Goal: Task Accomplishment & Management: Manage account settings

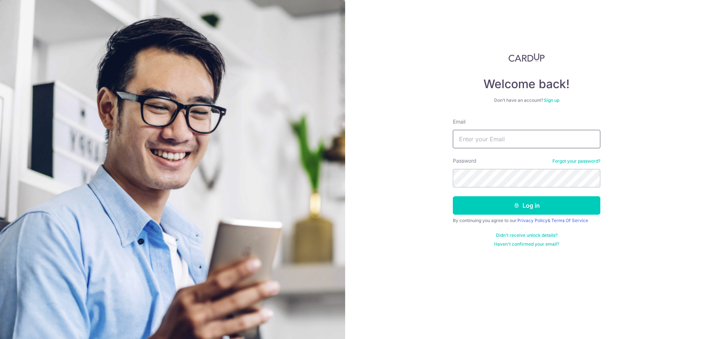
click at [470, 140] on input "Email" at bounding box center [526, 139] width 147 height 18
type input "[EMAIL_ADDRESS][DOMAIN_NAME]"
click at [453, 196] on button "Log in" at bounding box center [526, 205] width 147 height 18
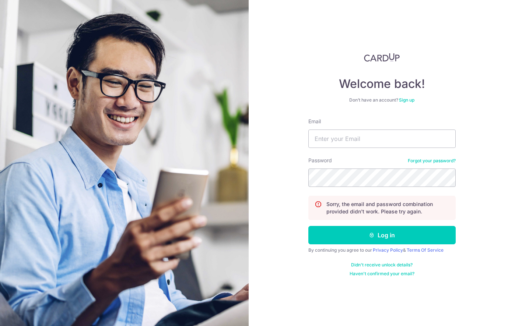
click at [319, 270] on div "Didn't receive unlock details? Haven't confirmed your email?" at bounding box center [381, 269] width 147 height 15
click at [353, 143] on input "Email" at bounding box center [381, 139] width 147 height 18
type input "[EMAIL_ADDRESS][DOMAIN_NAME]"
click at [308, 226] on button "Log in" at bounding box center [381, 235] width 147 height 18
click at [348, 140] on input "Email" at bounding box center [381, 139] width 147 height 18
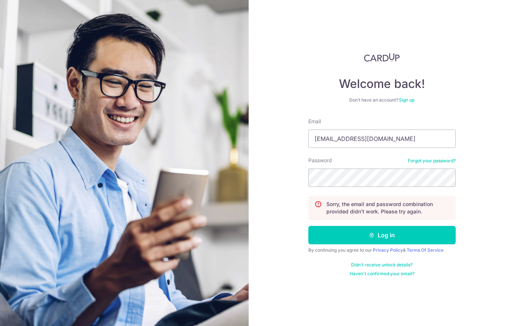
type input "[EMAIL_ADDRESS][DOMAIN_NAME]"
click at [308, 226] on button "Log in" at bounding box center [381, 235] width 147 height 18
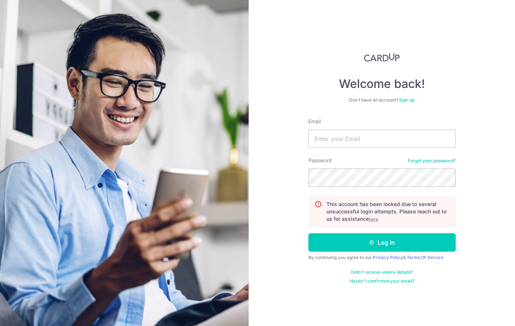
click at [435, 163] on link "Forgot your password?" at bounding box center [432, 161] width 48 height 6
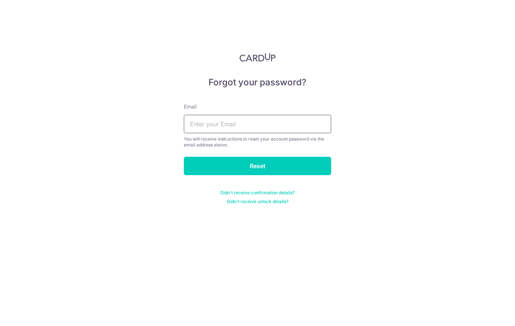
click at [223, 129] on input "text" at bounding box center [257, 124] width 147 height 18
type input "[EMAIL_ADDRESS][DOMAIN_NAME]"
click at [184, 157] on input "Reset" at bounding box center [257, 166] width 147 height 18
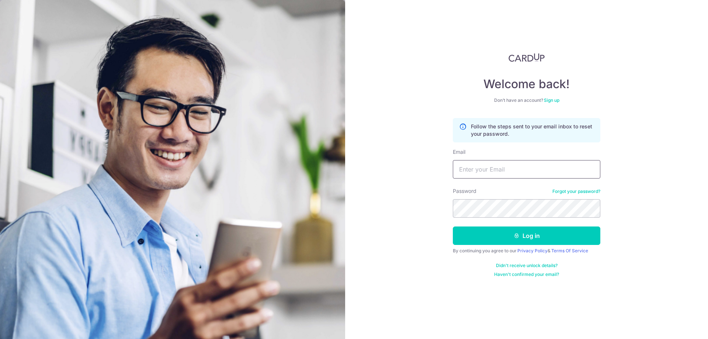
click at [484, 176] on input "Email" at bounding box center [526, 169] width 147 height 18
type input "jiyugoh@Hotmail.com"
click at [453, 226] on button "Log in" at bounding box center [526, 235] width 147 height 18
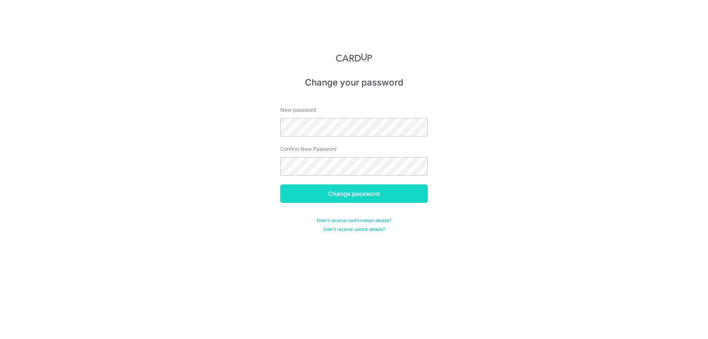
click at [333, 193] on input "Change password" at bounding box center [353, 193] width 147 height 18
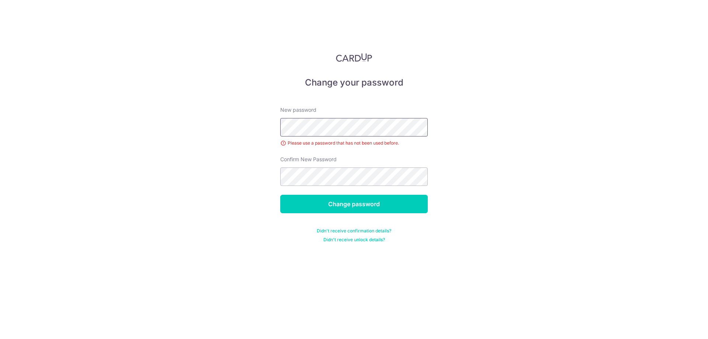
click at [251, 132] on div "Change your password New password Please use a password that has not been used …" at bounding box center [354, 169] width 708 height 339
click at [321, 206] on input "Change password" at bounding box center [353, 204] width 147 height 18
click at [280, 195] on input "Change password" at bounding box center [353, 204] width 147 height 18
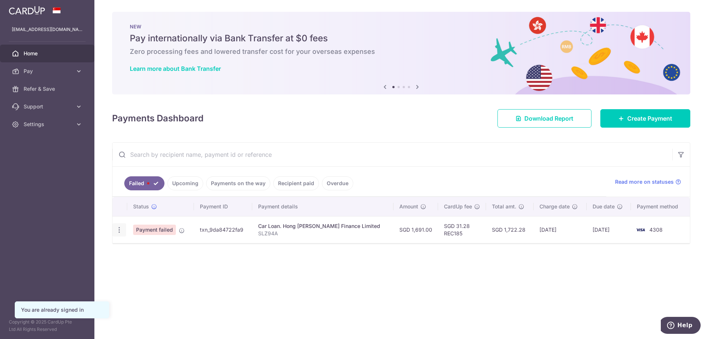
click at [118, 230] on icon "button" at bounding box center [119, 230] width 8 height 8
click at [138, 247] on span "Update payment" at bounding box center [158, 249] width 50 height 9
radio input "true"
type input "1,691.00"
type input "SLZ94A"
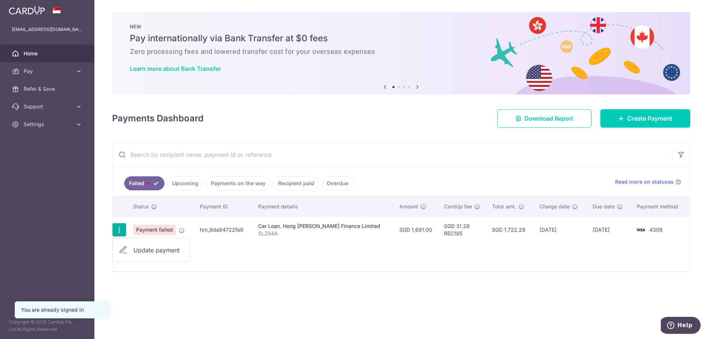
type input "REC185"
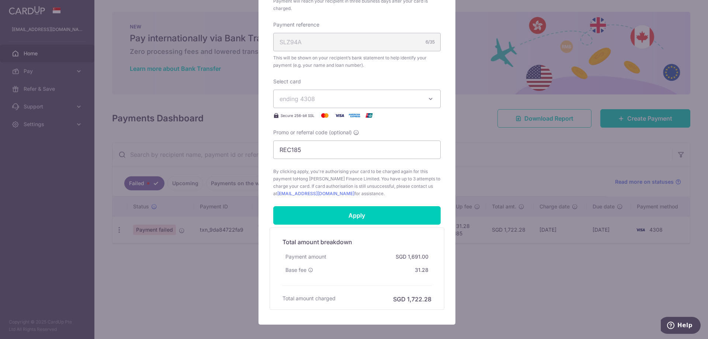
scroll to position [221, 0]
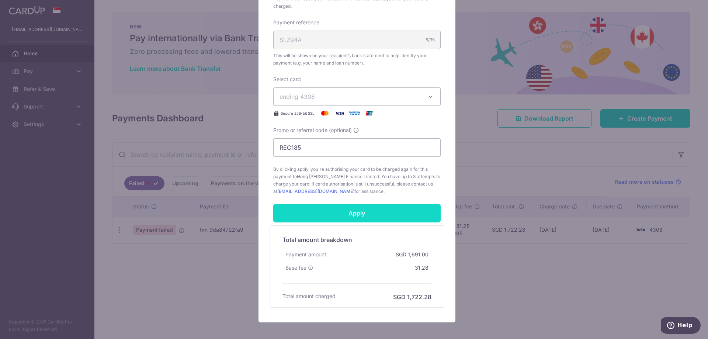
click at [343, 212] on input "Apply" at bounding box center [356, 213] width 167 height 18
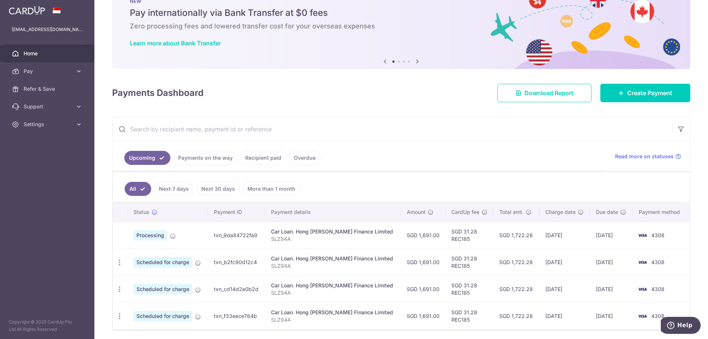
scroll to position [52, 0]
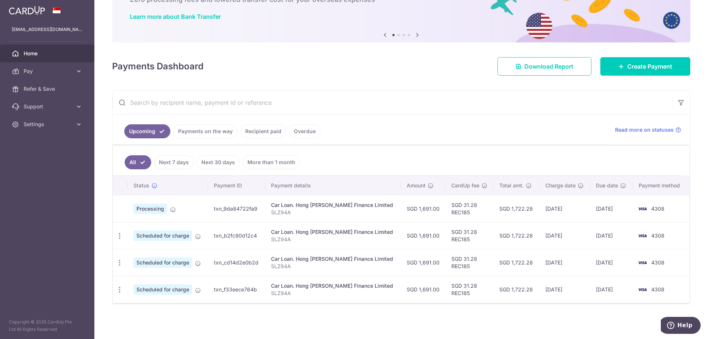
click at [233, 132] on link "Payments on the way" at bounding box center [205, 131] width 64 height 14
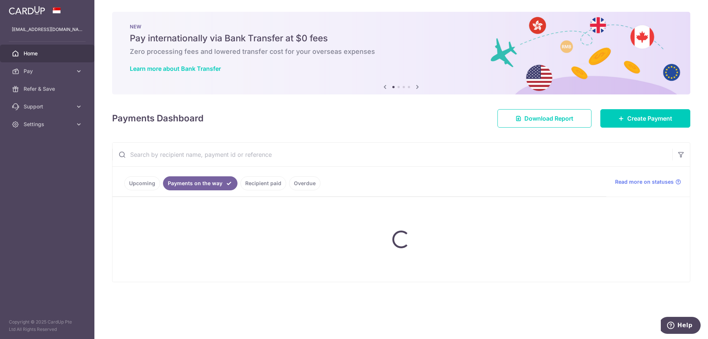
scroll to position [0, 0]
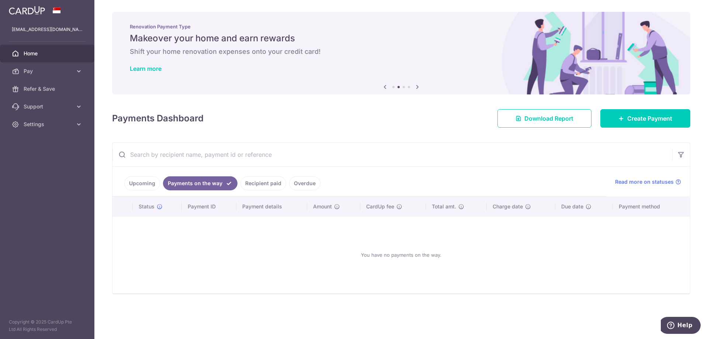
click at [252, 185] on link "Recipient paid" at bounding box center [263, 183] width 46 height 14
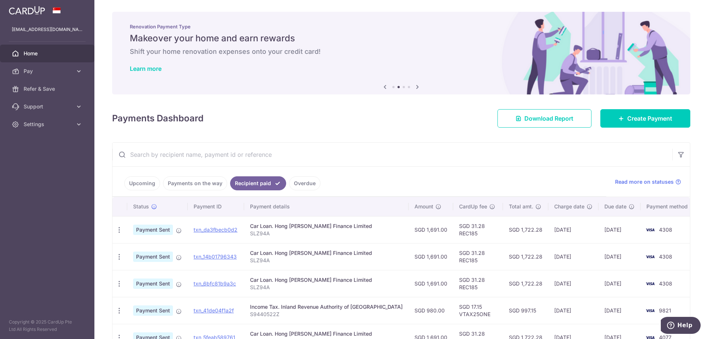
click at [149, 185] on link "Upcoming" at bounding box center [142, 183] width 36 height 14
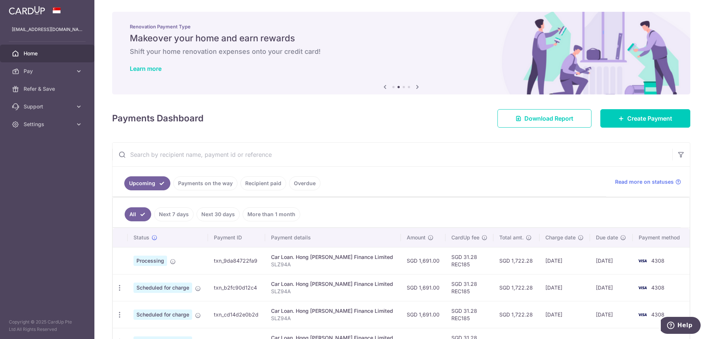
click at [290, 146] on input "text" at bounding box center [391, 155] width 559 height 24
